Goal: Task Accomplishment & Management: Use online tool/utility

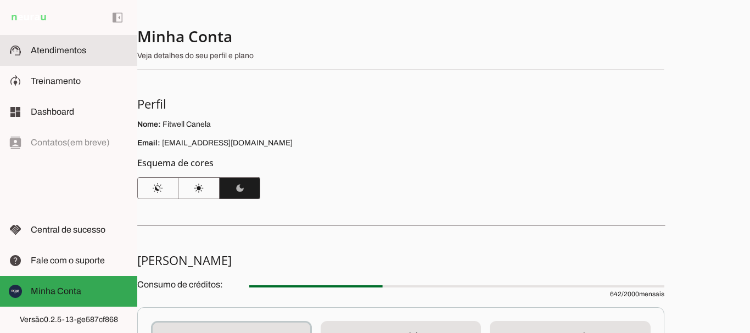
click at [81, 44] on slot at bounding box center [80, 50] width 98 height 13
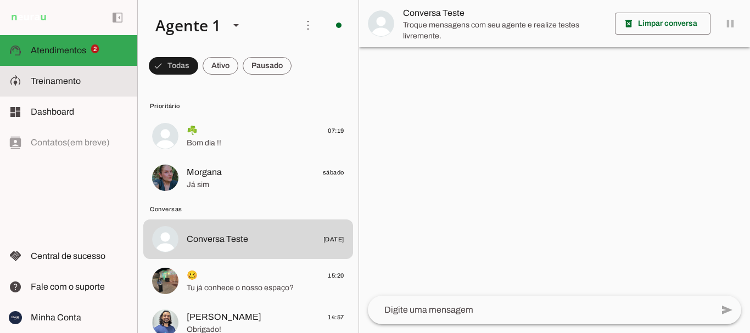
drag, startPoint x: 68, startPoint y: 72, endPoint x: 236, endPoint y: 104, distance: 171.1
click at [69, 72] on md-item "model_training Treinamento Treinamento" at bounding box center [68, 81] width 137 height 31
